Goal: Information Seeking & Learning: Understand process/instructions

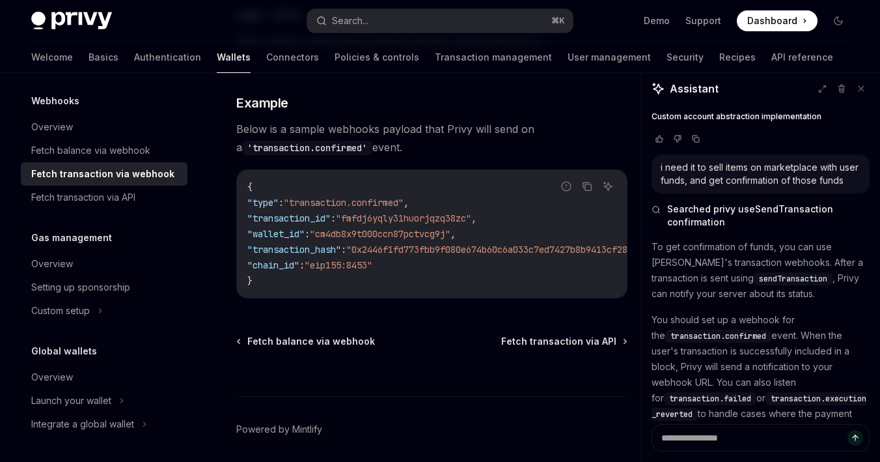
scroll to position [1640, 0]
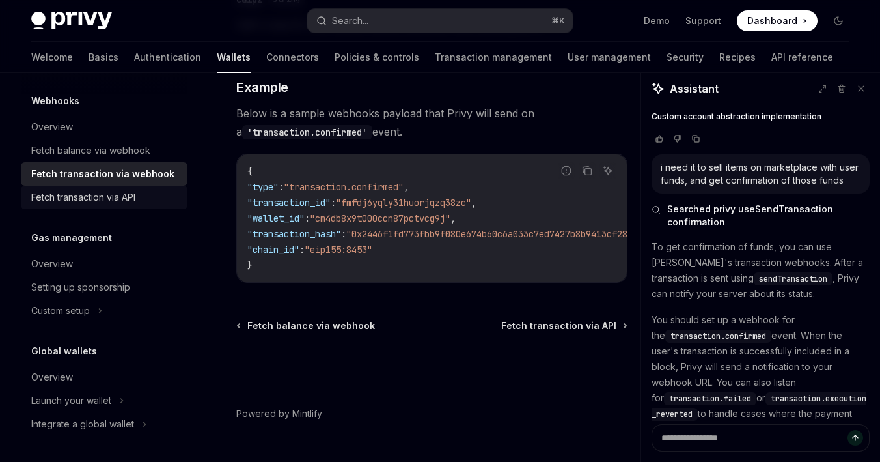
click at [72, 202] on div "Fetch transaction via API" at bounding box center [83, 197] width 104 height 16
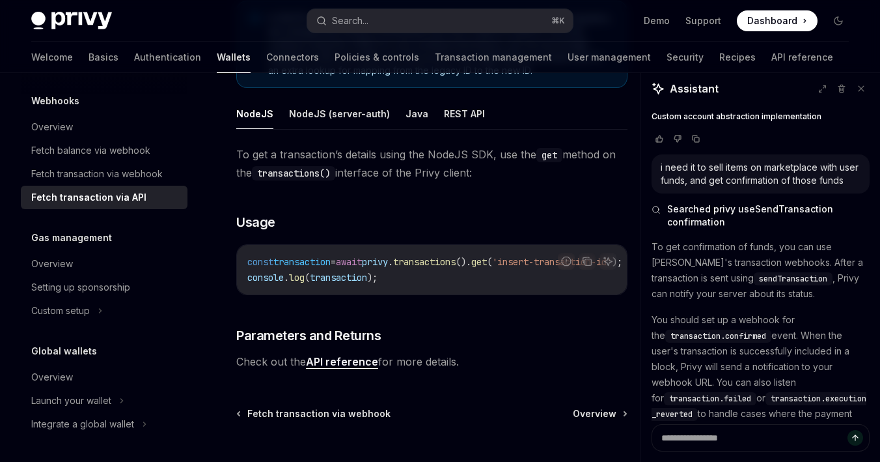
scroll to position [219, 0]
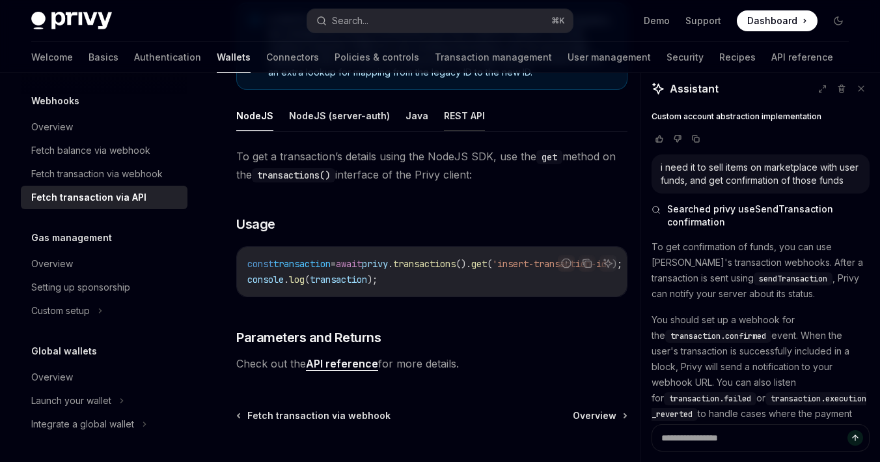
click at [458, 117] on button "REST API" at bounding box center [464, 115] width 41 height 31
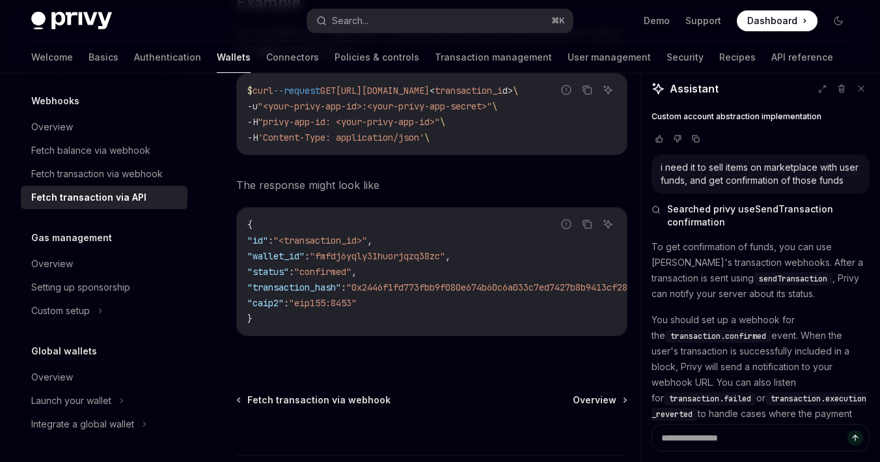
scroll to position [1014, 0]
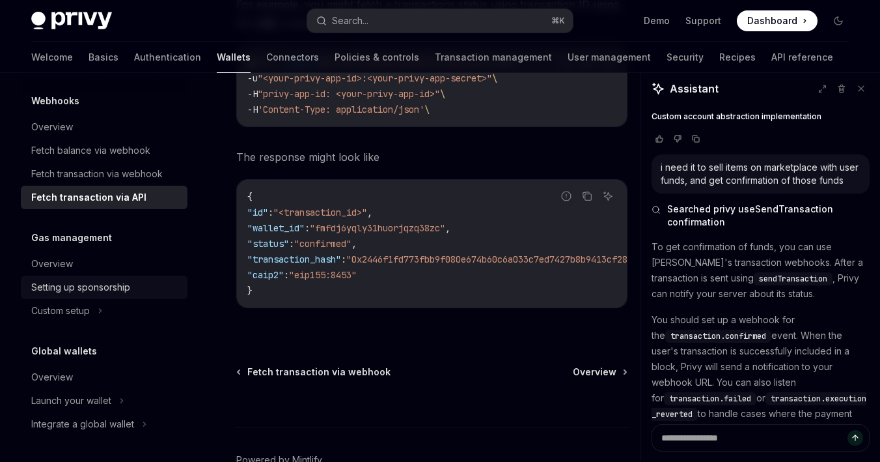
click at [98, 288] on div "Setting up sponsorship" at bounding box center [80, 287] width 99 height 16
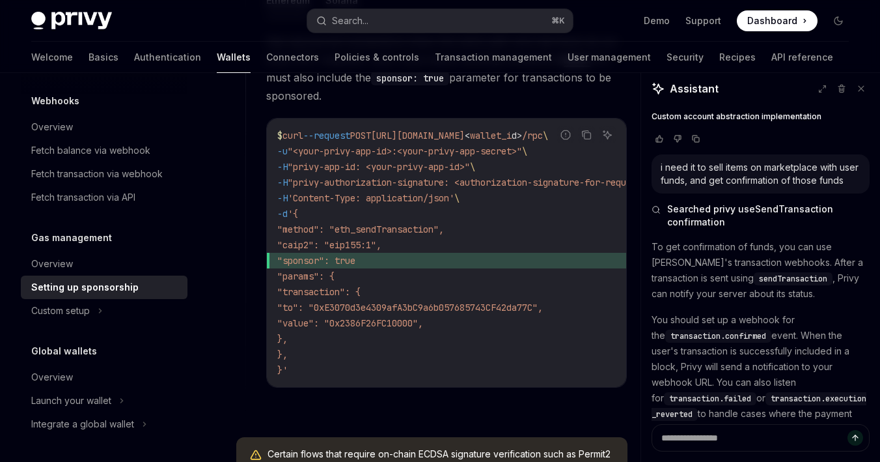
scroll to position [883, 0]
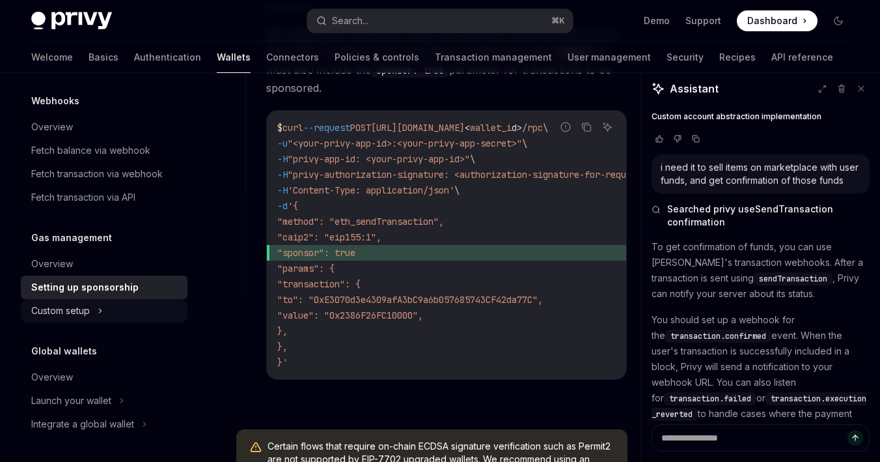
click at [100, 312] on icon at bounding box center [100, 311] width 5 height 16
type textarea "*"
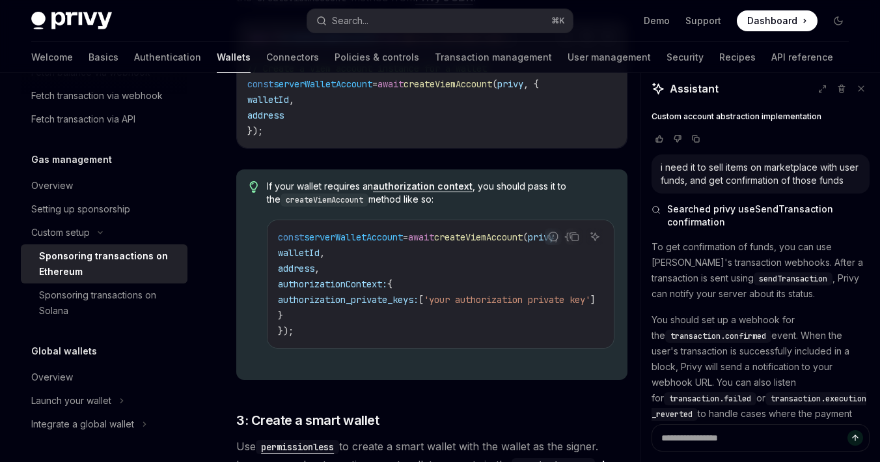
scroll to position [1039, 0]
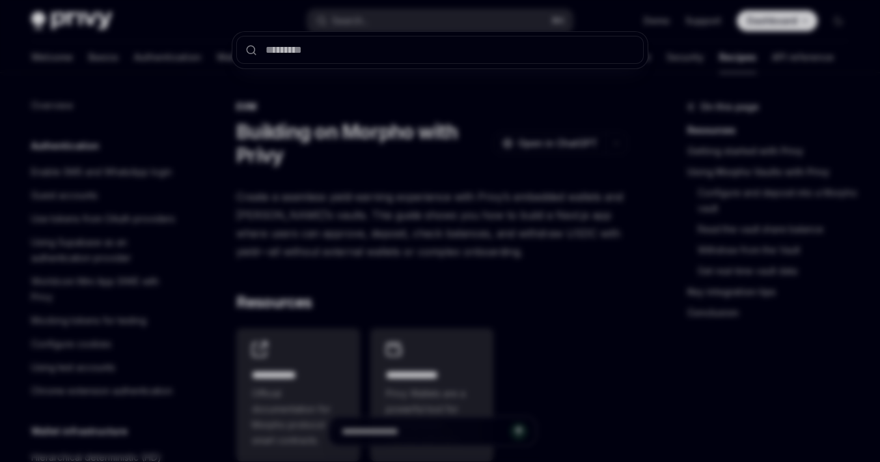
scroll to position [1336, 0]
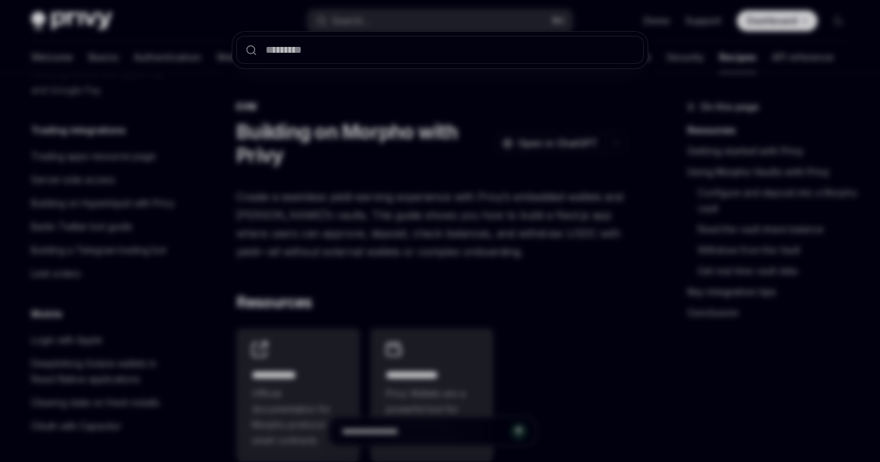
click at [508, 186] on div at bounding box center [440, 231] width 880 height 462
